Goal: Information Seeking & Learning: Learn about a topic

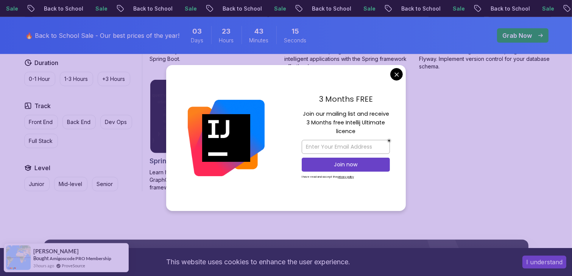
scroll to position [692, 0]
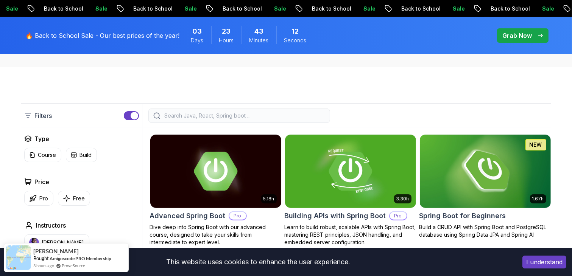
scroll to position [0, 0]
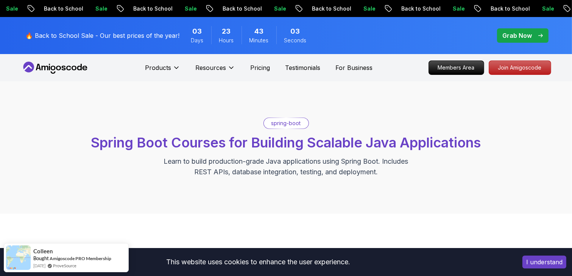
click at [54, 74] on nav "Products Resources Pricing Testimonials For Business Members Area Join Amigosco…" at bounding box center [286, 67] width 530 height 27
click at [258, 70] on p "Pricing" at bounding box center [260, 67] width 20 height 9
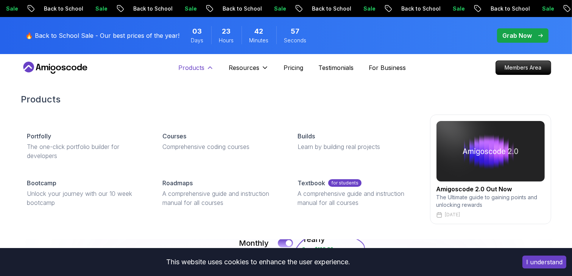
click at [189, 73] on button "Products" at bounding box center [196, 70] width 35 height 15
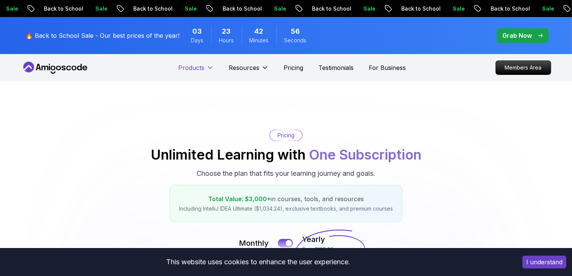
click at [189, 73] on button "Products" at bounding box center [196, 70] width 35 height 15
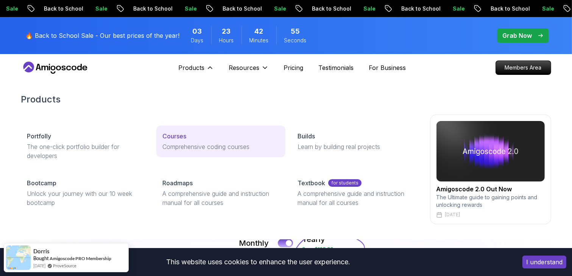
click at [196, 140] on div "Courses" at bounding box center [220, 136] width 117 height 9
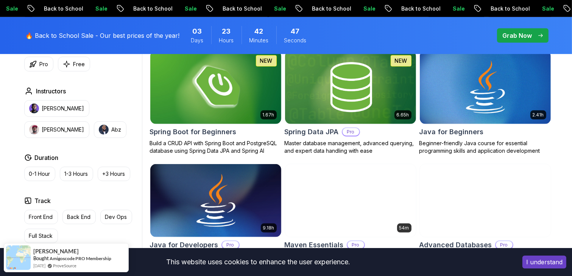
scroll to position [363, 0]
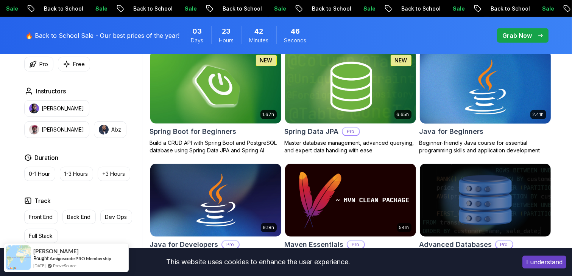
click at [514, 99] on img at bounding box center [485, 86] width 137 height 77
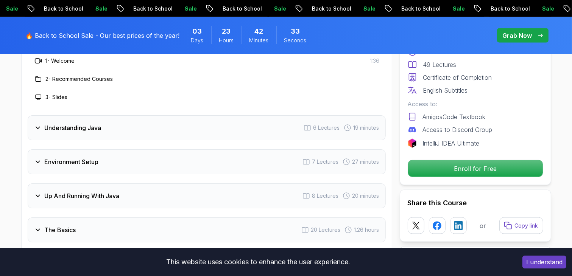
scroll to position [1170, 0]
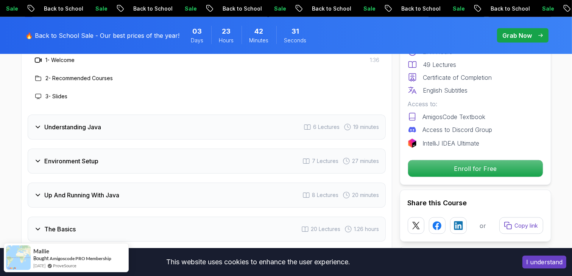
click at [129, 217] on div "The Basics 20 Lectures 1.26 hours" at bounding box center [207, 229] width 358 height 25
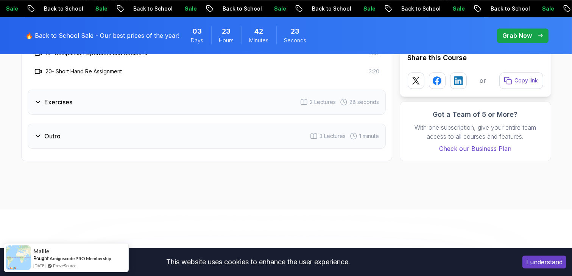
scroll to position [1641, 0]
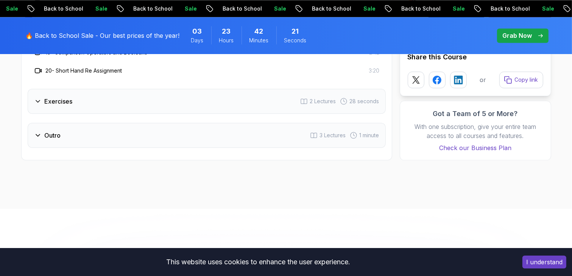
click at [120, 123] on div "Outro 3 Lectures 1 minute" at bounding box center [207, 135] width 358 height 25
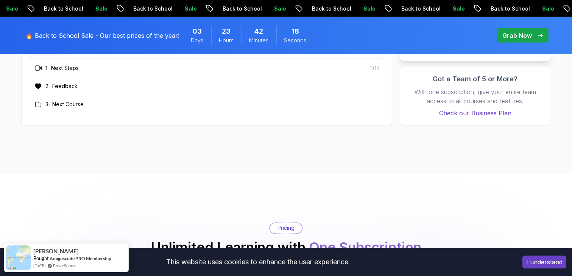
scroll to position [1362, 0]
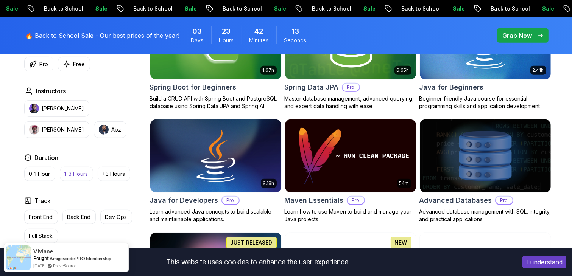
scroll to position [407, 0]
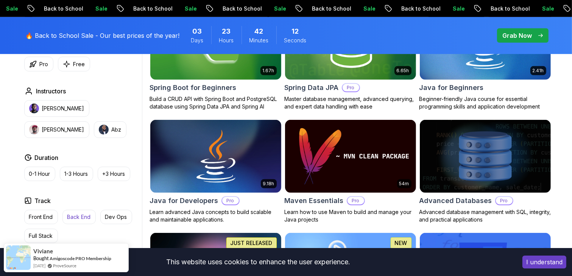
click at [66, 216] on button "Back End" at bounding box center [78, 217] width 33 height 14
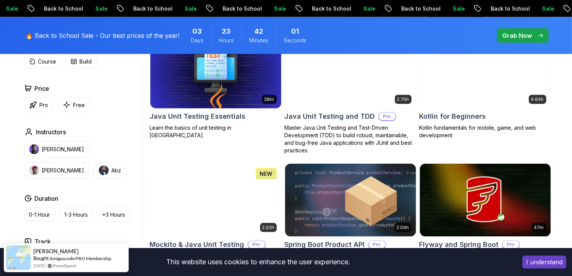
scroll to position [854, 0]
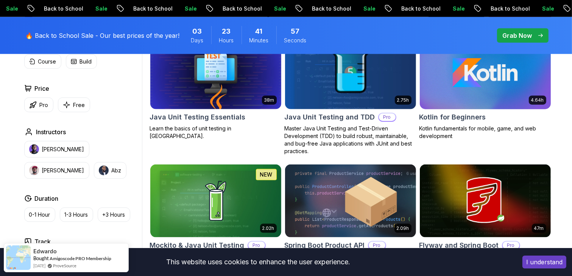
click at [452, 91] on img at bounding box center [485, 72] width 137 height 77
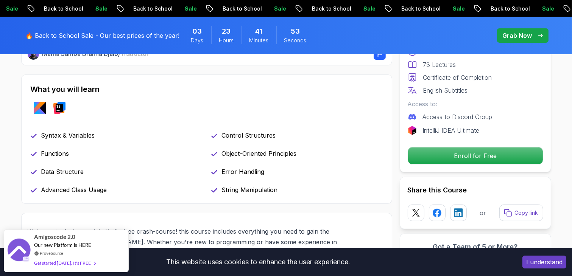
scroll to position [311, 0]
